Goal: Find specific page/section: Find specific page/section

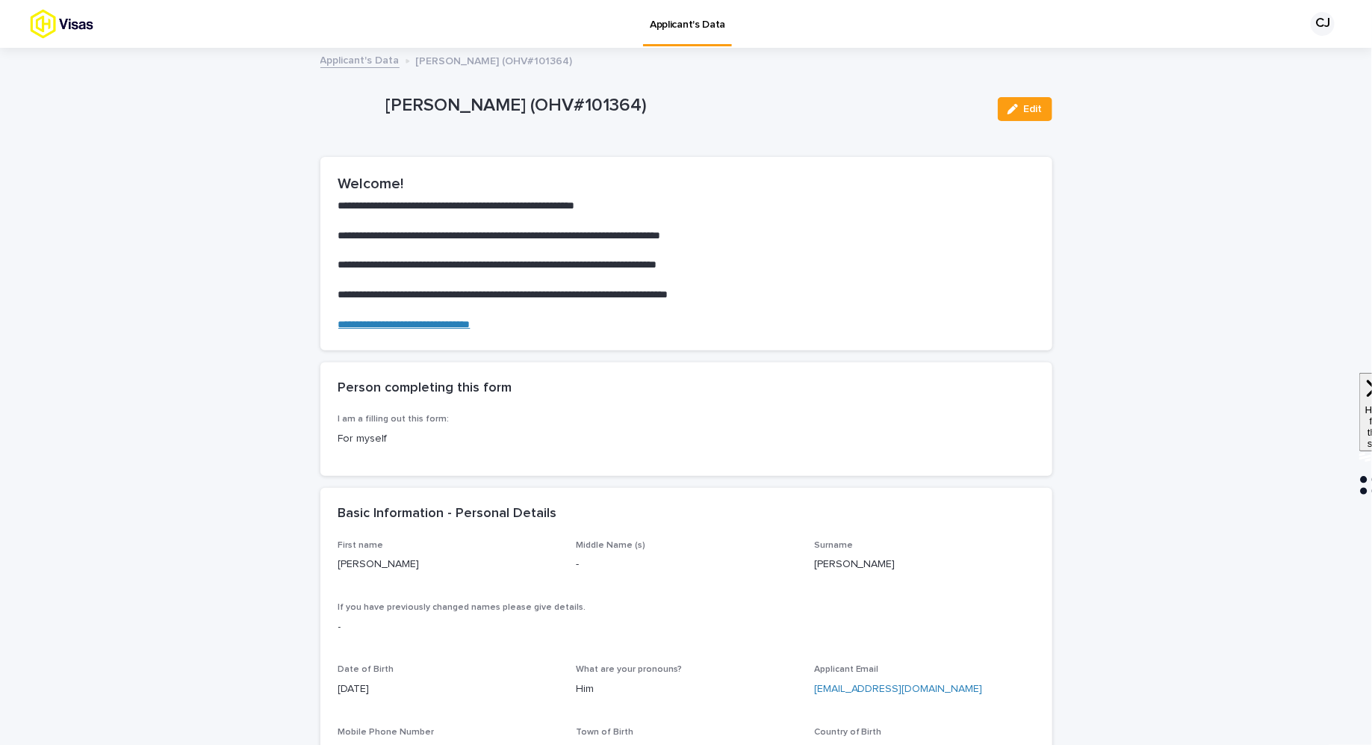
click at [358, 61] on link "Applicant's Data" at bounding box center [359, 59] width 79 height 17
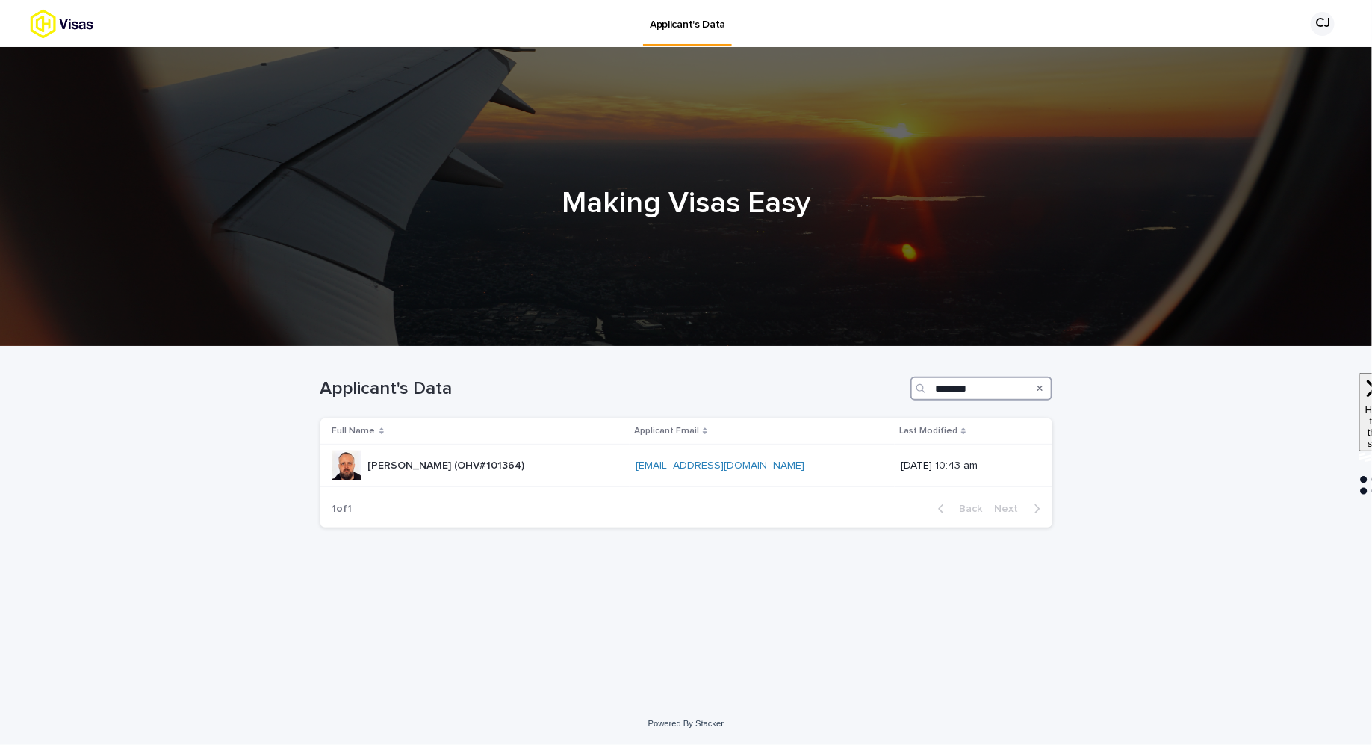
click at [966, 380] on input "********" at bounding box center [981, 388] width 142 height 24
type input "*******"
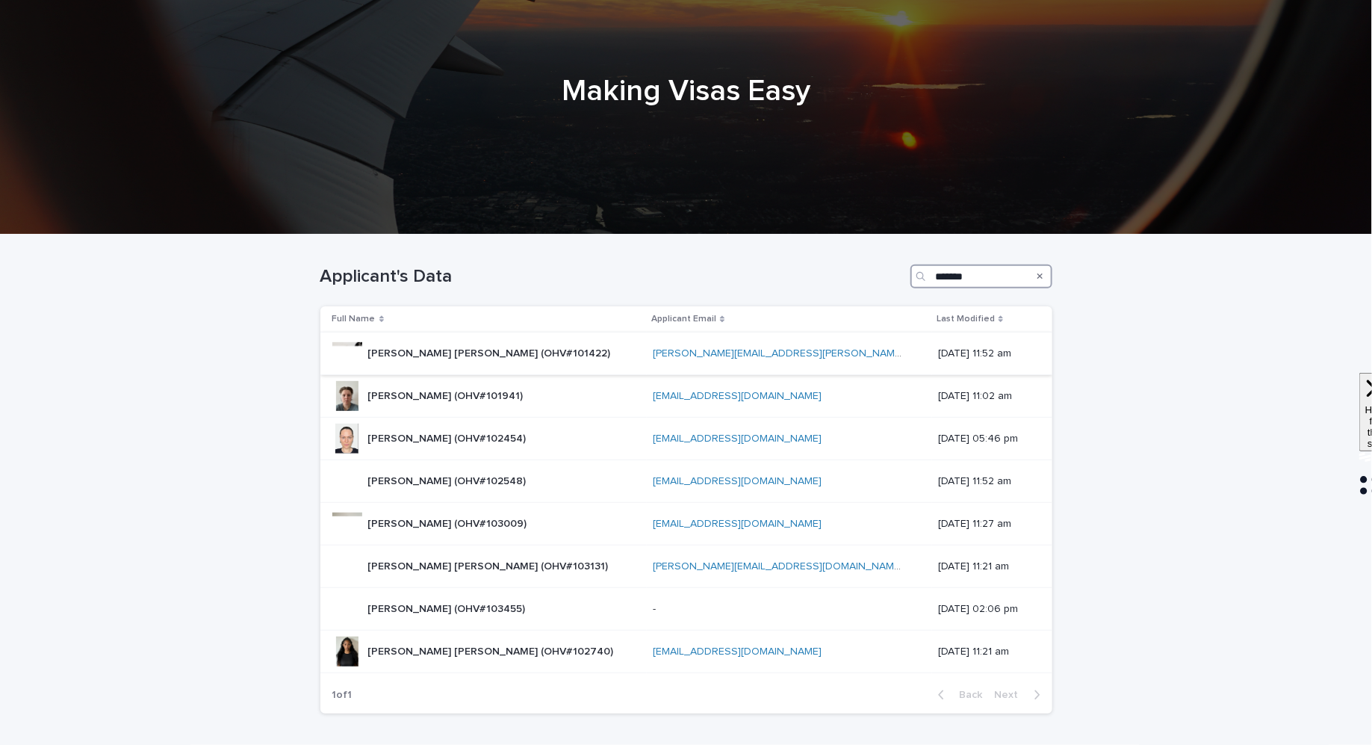
scroll to position [119, 0]
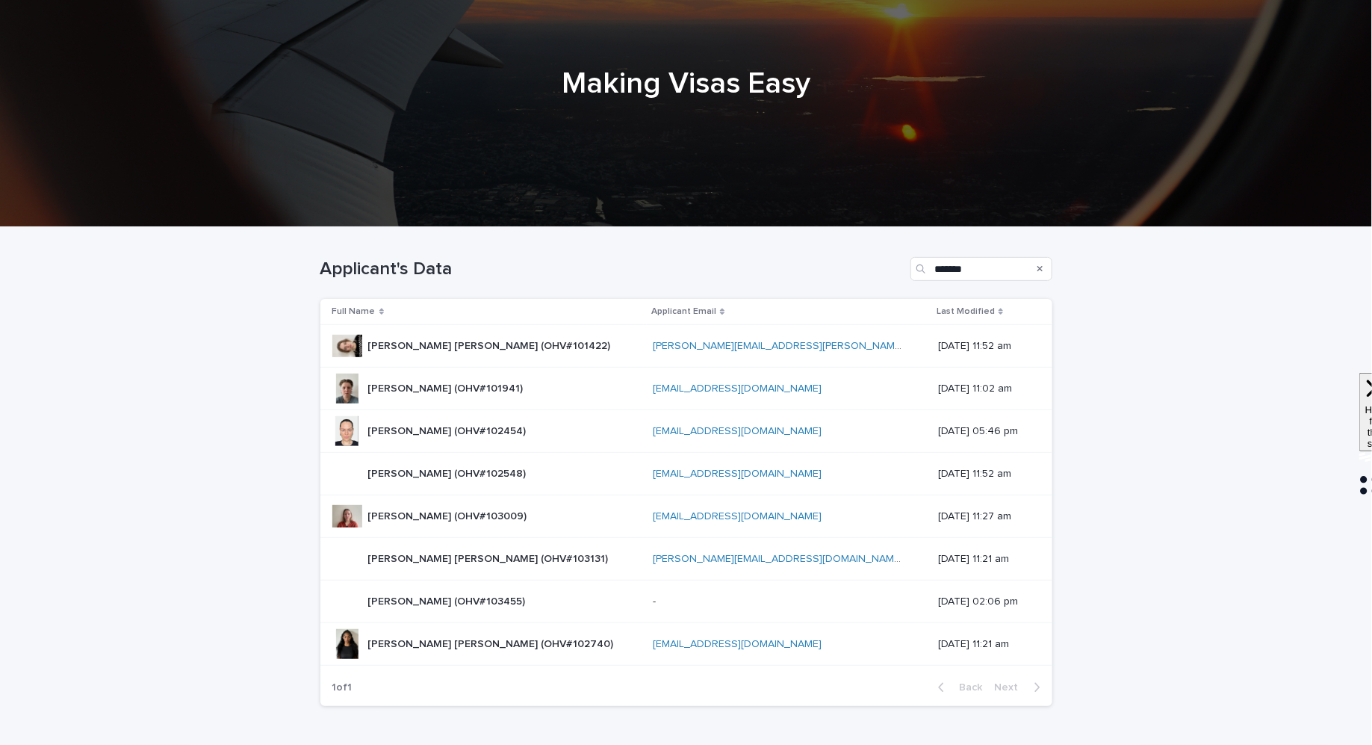
click at [462, 432] on p "[PERSON_NAME] (OHV#102454)" at bounding box center [448, 430] width 161 height 16
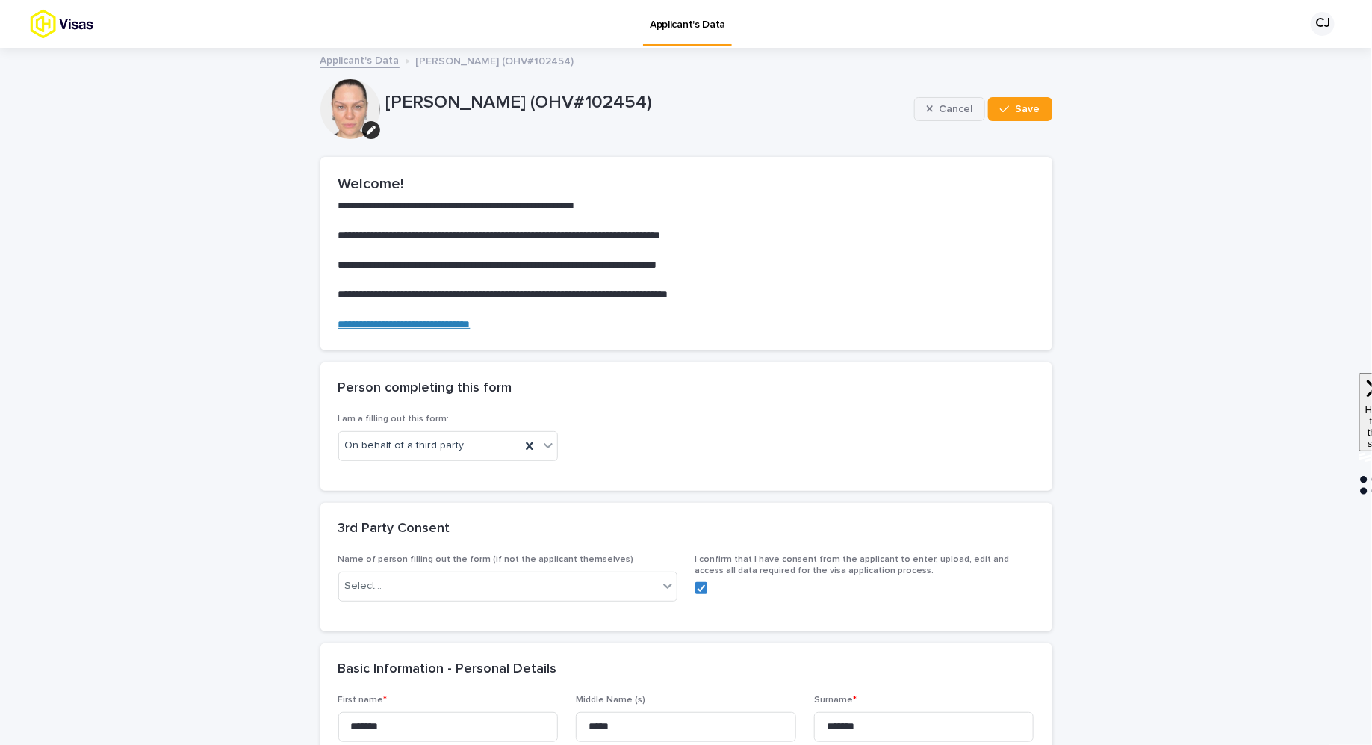
click at [933, 104] on icon "button" at bounding box center [930, 109] width 7 height 10
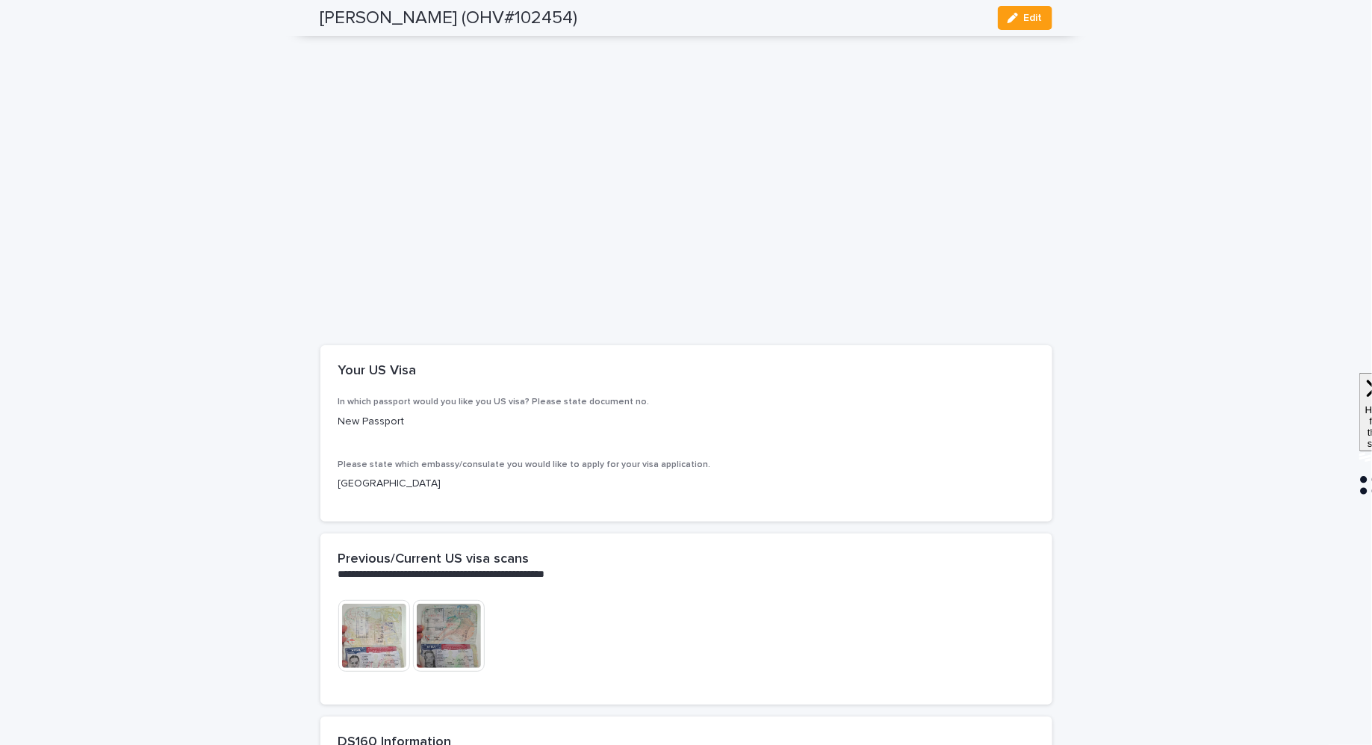
scroll to position [2912, 0]
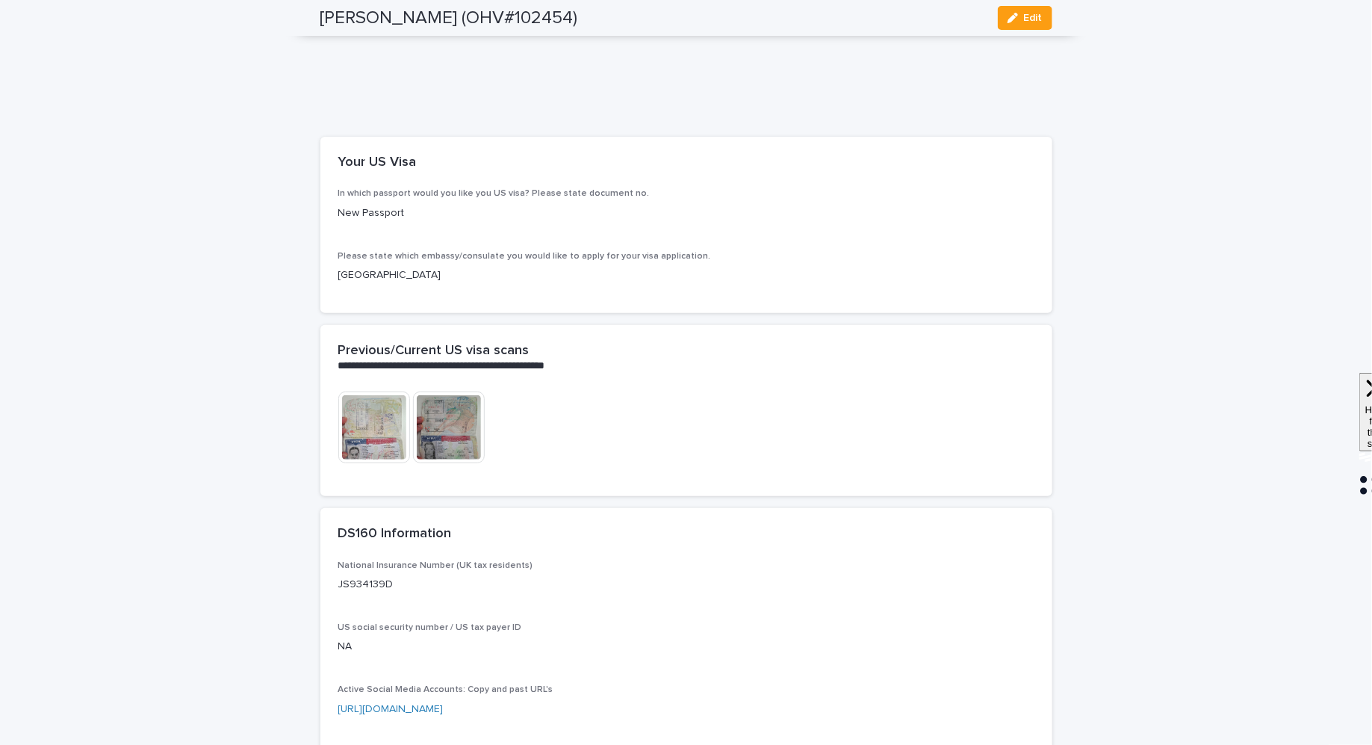
click at [364, 463] on img at bounding box center [374, 427] width 72 height 72
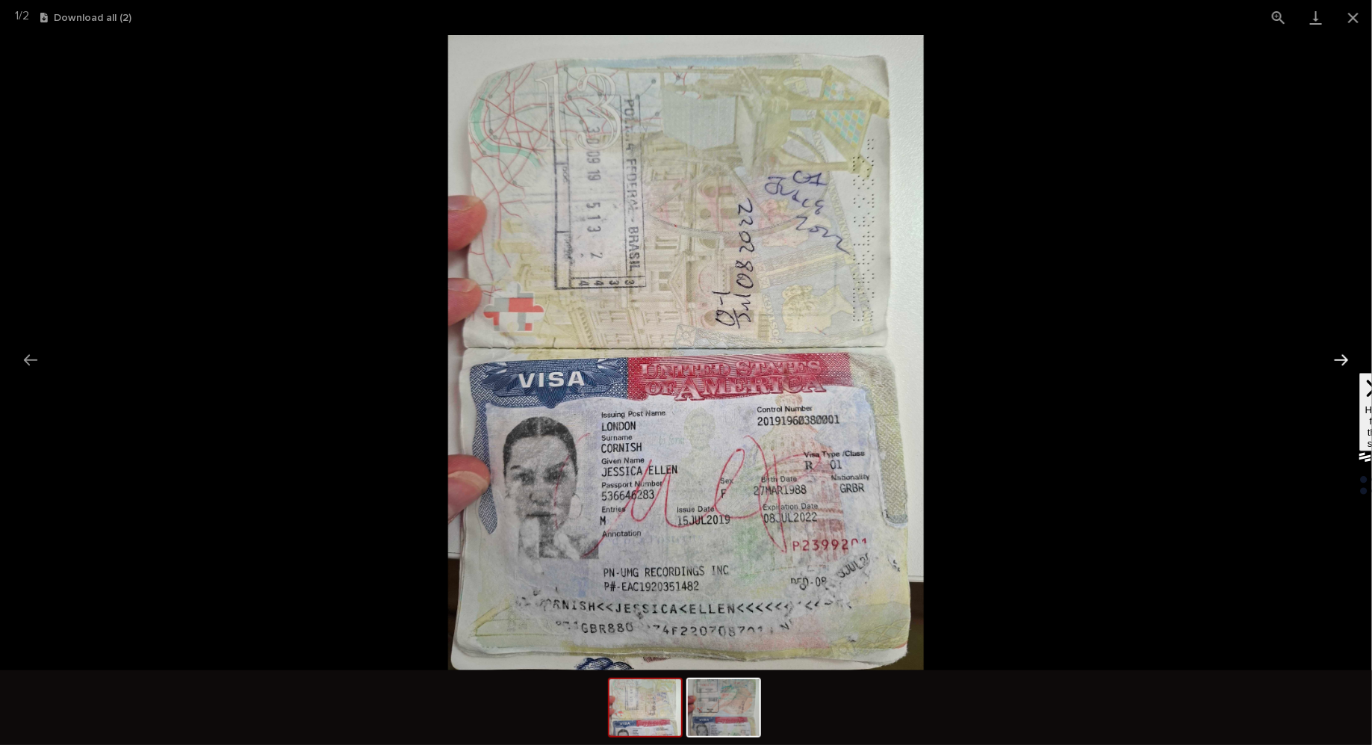
click at [1344, 359] on button "Next slide" at bounding box center [1341, 359] width 31 height 29
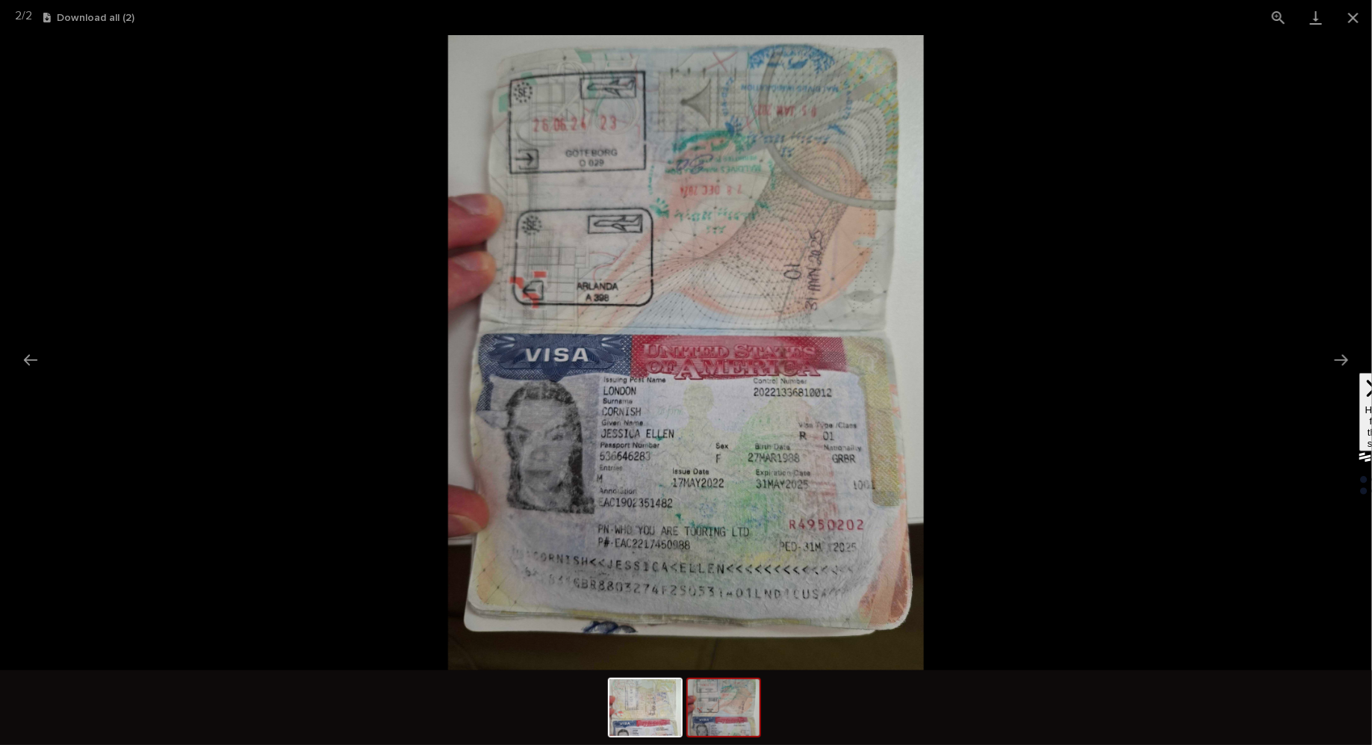
click at [1277, 341] on picture at bounding box center [686, 352] width 1372 height 635
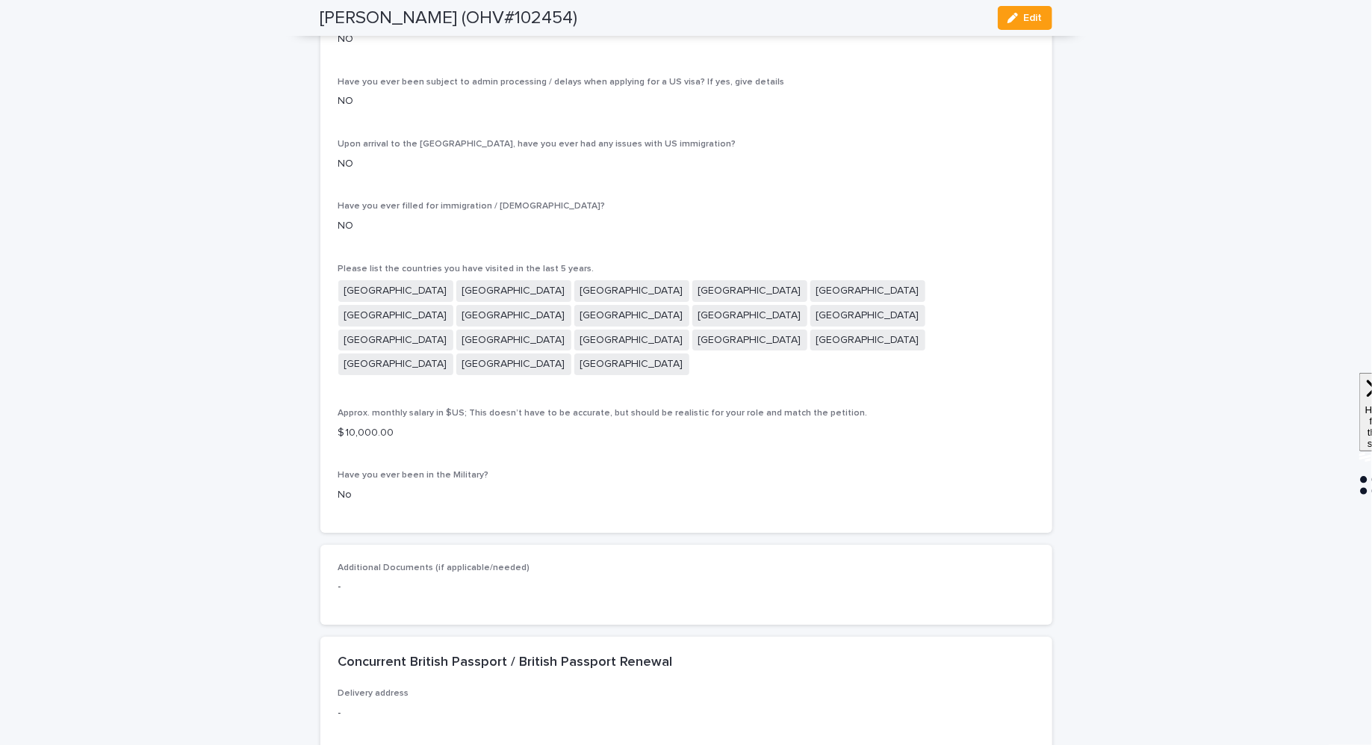
scroll to position [4914, 0]
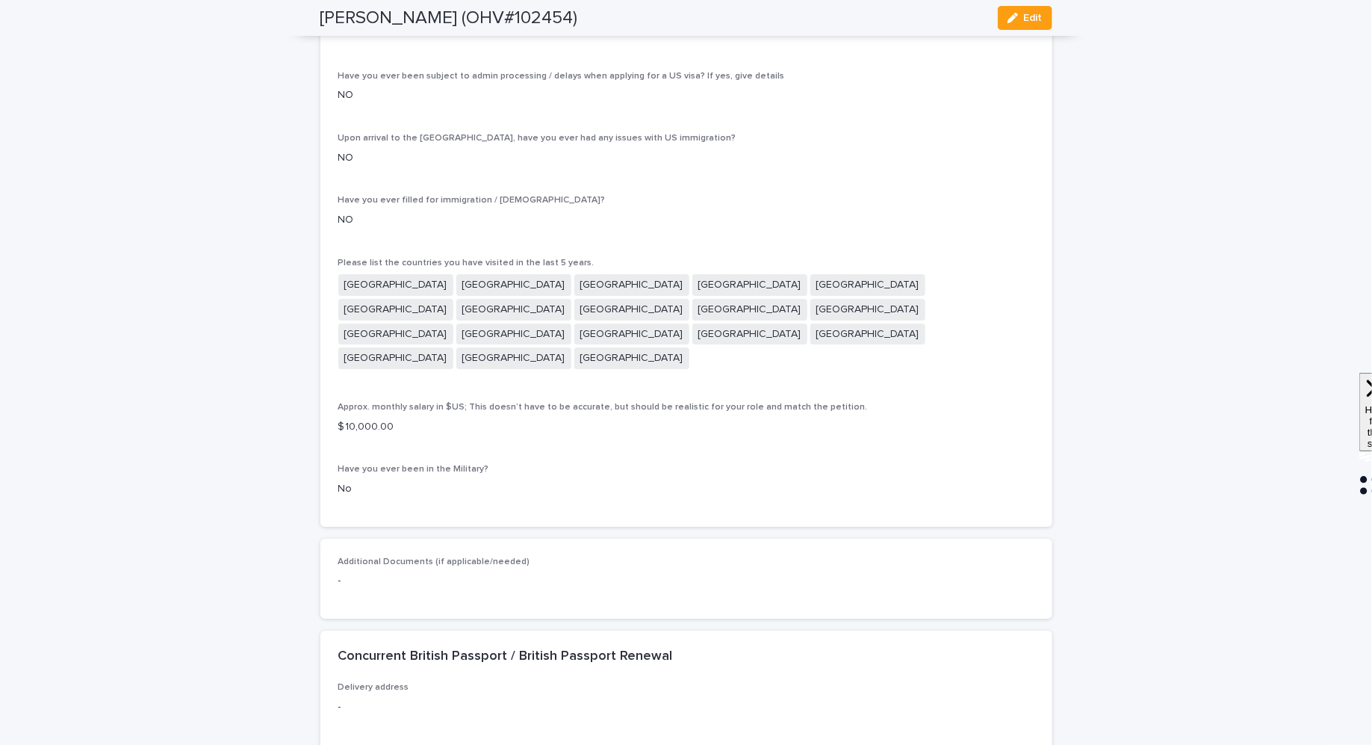
click at [466, 17] on h2 "[PERSON_NAME] (OHV#102454)" at bounding box center [449, 18] width 258 height 22
copy h2 "Cornish"
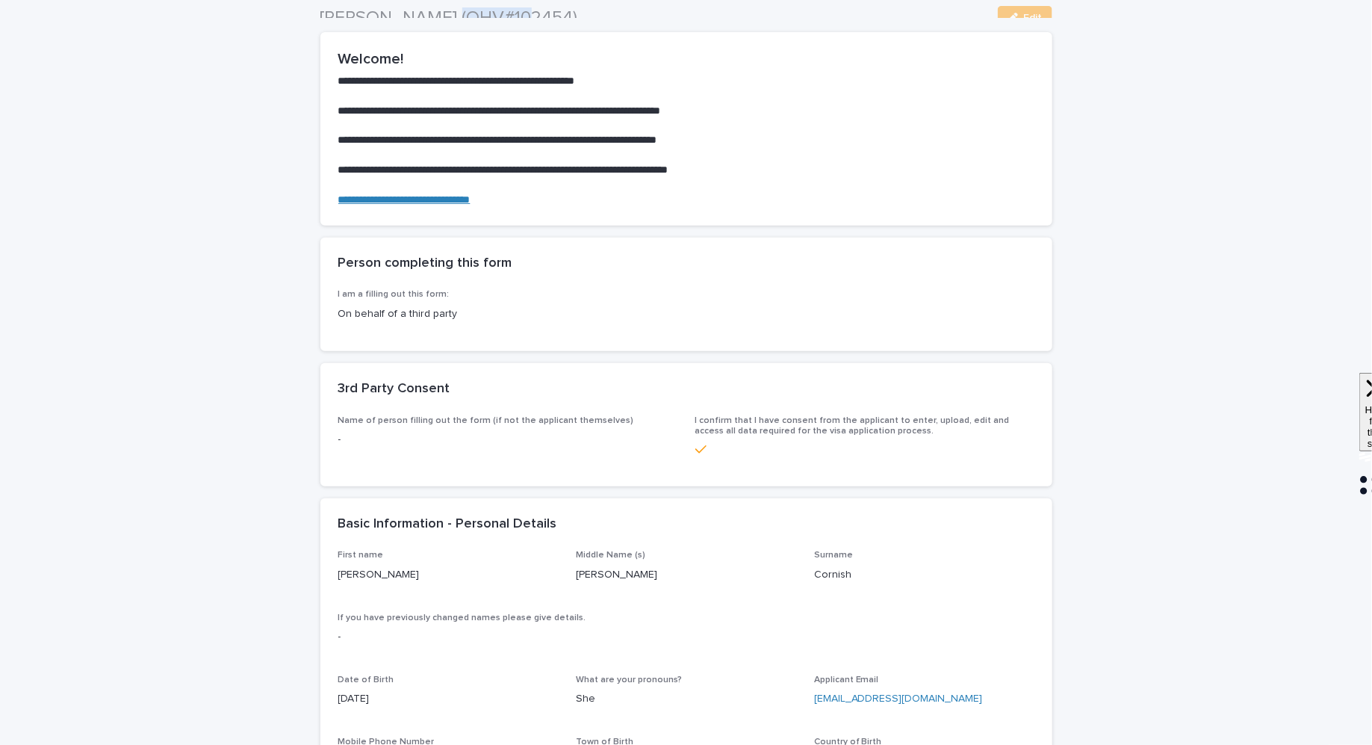
scroll to position [0, 0]
